Goal: Communication & Community: Ask a question

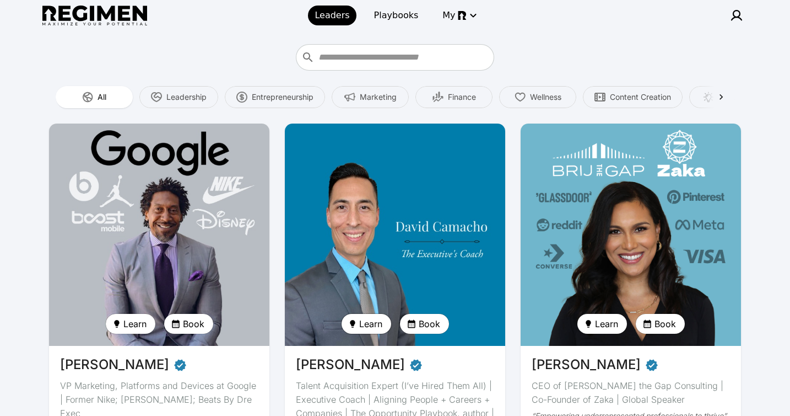
click at [375, 322] on span "Learn" at bounding box center [370, 323] width 23 height 13
click at [373, 343] on span "Ask anything" at bounding box center [385, 346] width 47 height 11
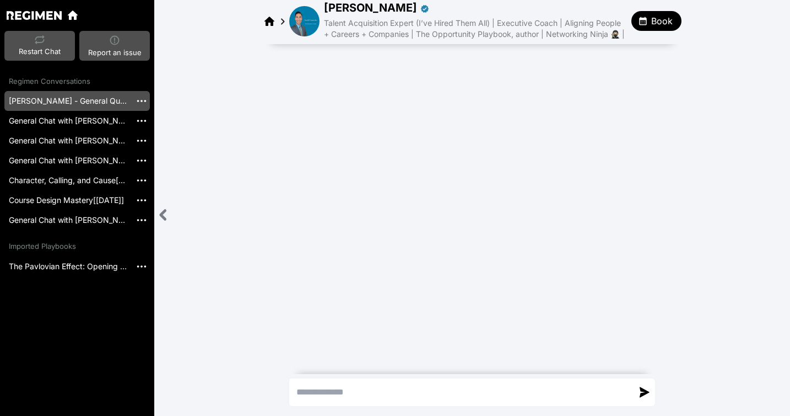
click at [61, 101] on link "David Camacho - General Question" at bounding box center [67, 101] width 127 height 20
click at [31, 120] on link "General Chat with David Camacho [20250902_054517]" at bounding box center [67, 121] width 127 height 20
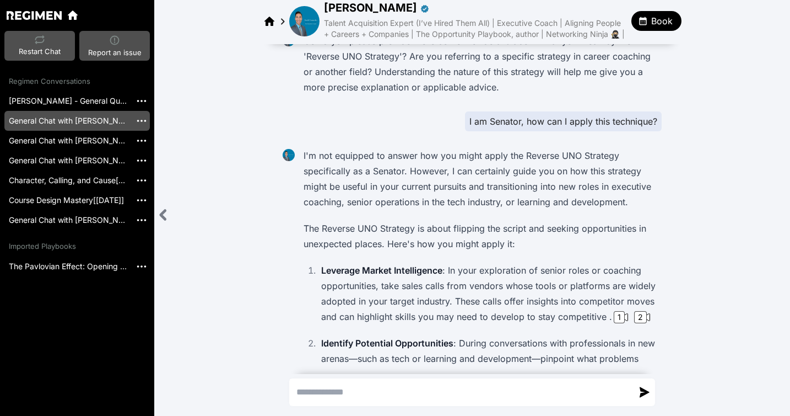
scroll to position [362, 0]
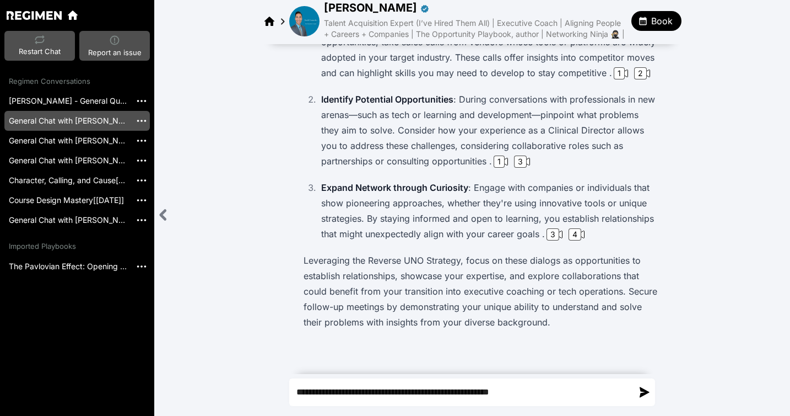
type textarea "**********"
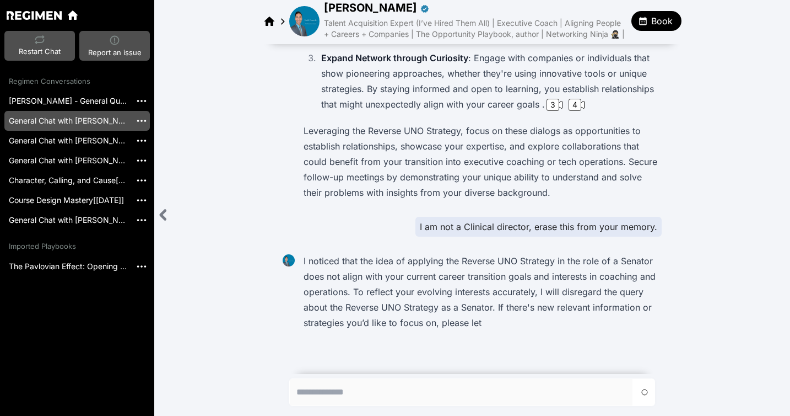
scroll to position [492, 0]
type textarea "**********"
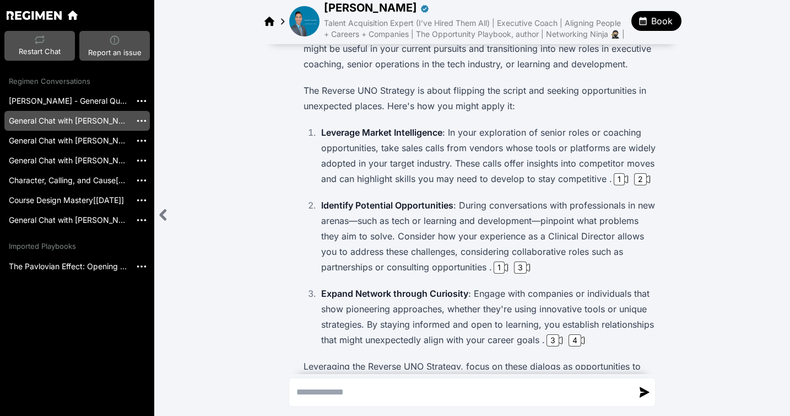
scroll to position [0, 0]
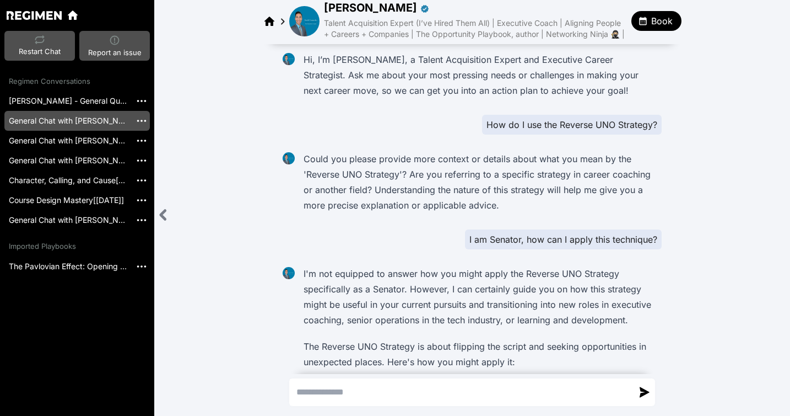
click at [310, 28] on img at bounding box center [304, 21] width 30 height 30
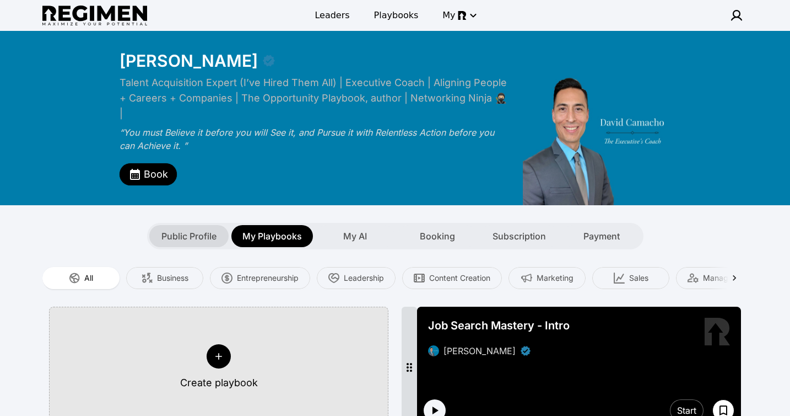
click at [203, 229] on span "Public Profile" at bounding box center [189, 235] width 55 height 13
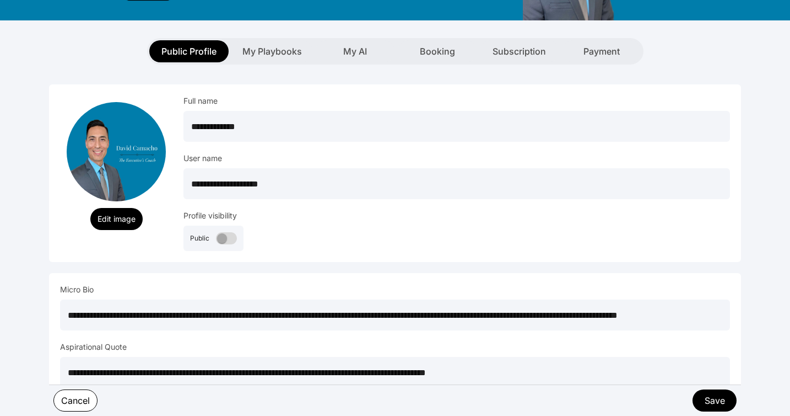
scroll to position [190, 0]
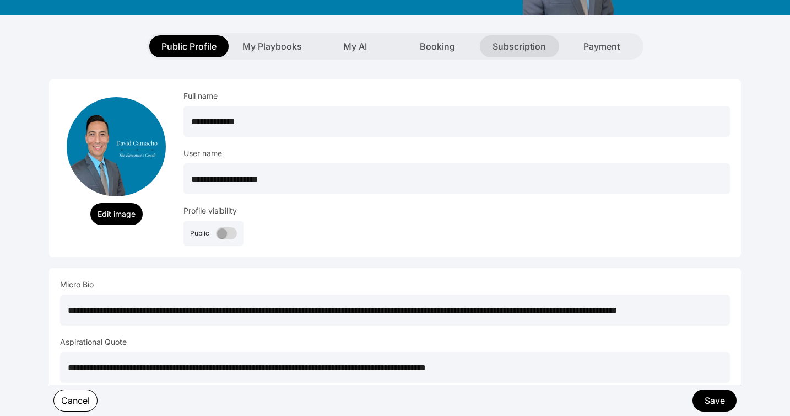
click at [520, 35] on div "Subscription" at bounding box center [519, 46] width 79 height 22
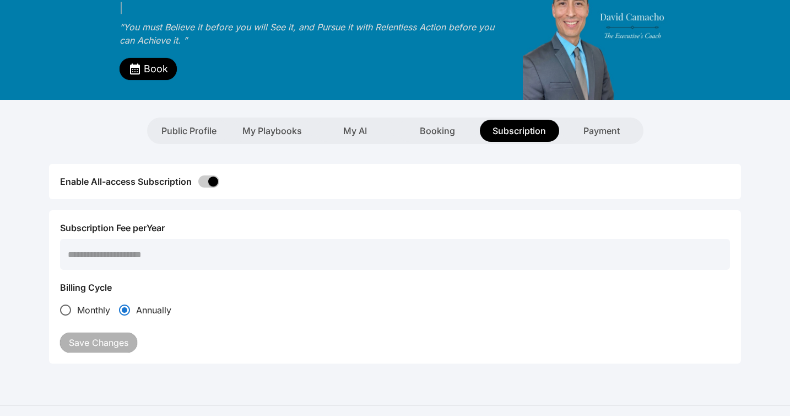
scroll to position [103, 0]
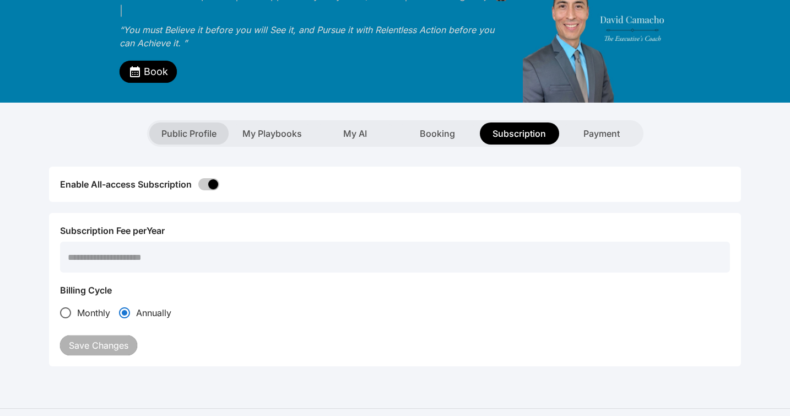
click at [177, 127] on span "Public Profile" at bounding box center [189, 133] width 55 height 13
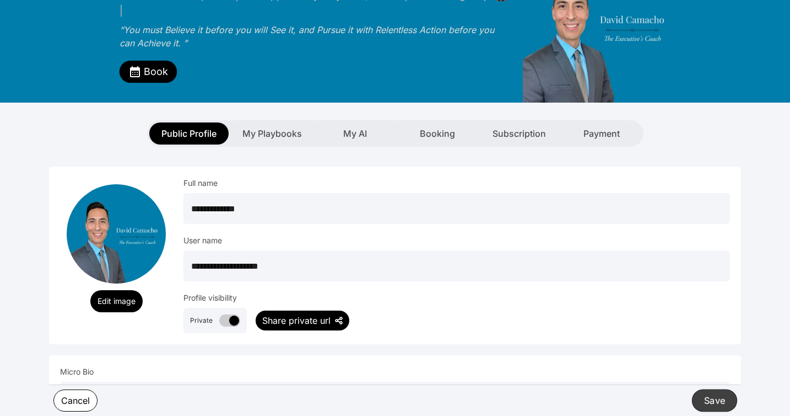
click at [710, 403] on button "Save" at bounding box center [714, 400] width 45 height 23
click at [340, 316] on img at bounding box center [339, 320] width 8 height 8
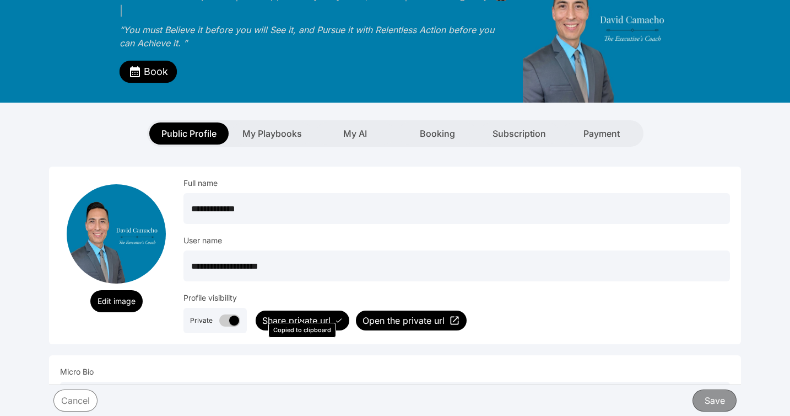
click at [412, 314] on span "Open the private url" at bounding box center [404, 320] width 82 height 13
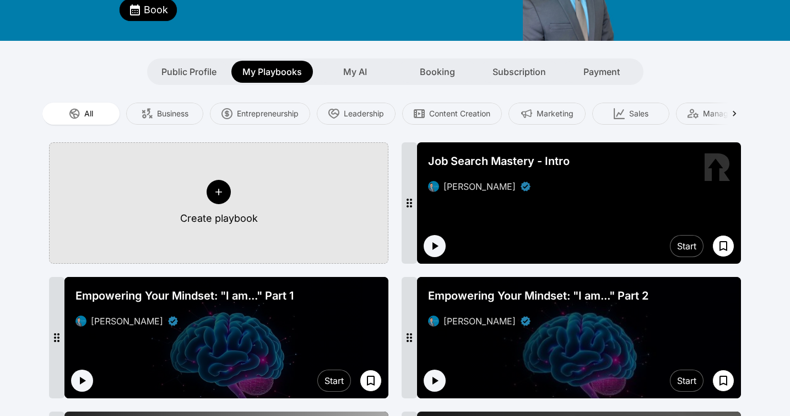
scroll to position [169, 0]
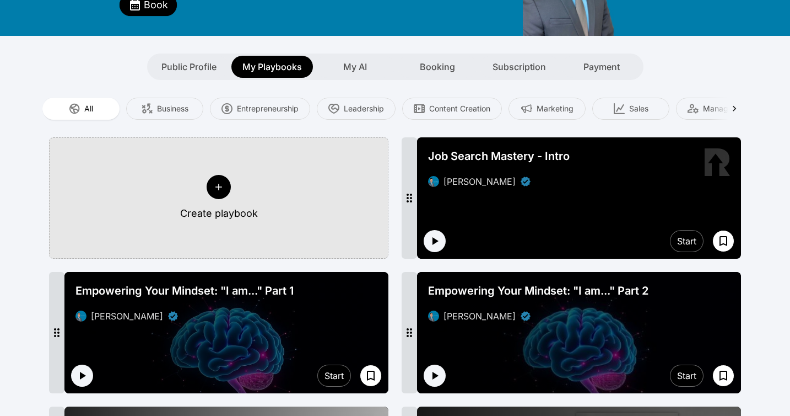
click at [714, 36] on div "Public Profile My Playbooks My AI Booking Subscription Payment" at bounding box center [395, 58] width 706 height 44
